Goal: Find contact information

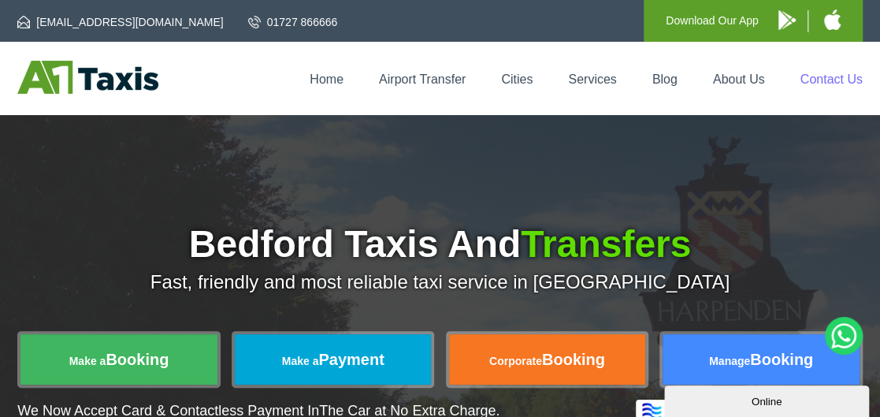
click at [844, 75] on link "Contact Us" at bounding box center [831, 78] width 62 height 13
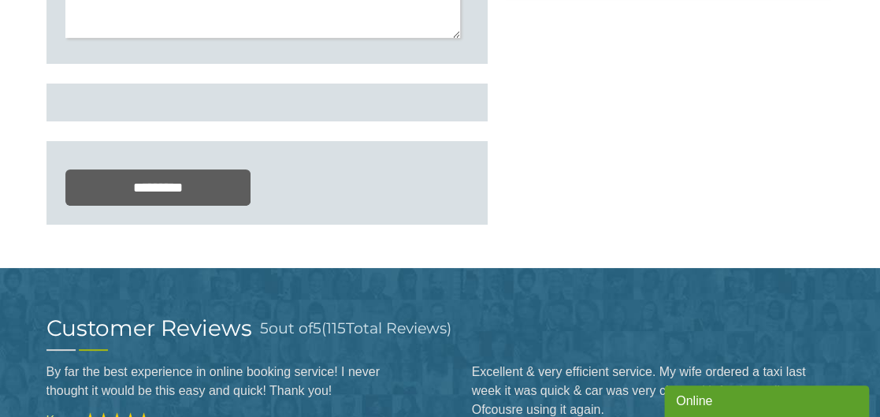
scroll to position [157, 0]
